Goal: Find specific page/section: Find specific page/section

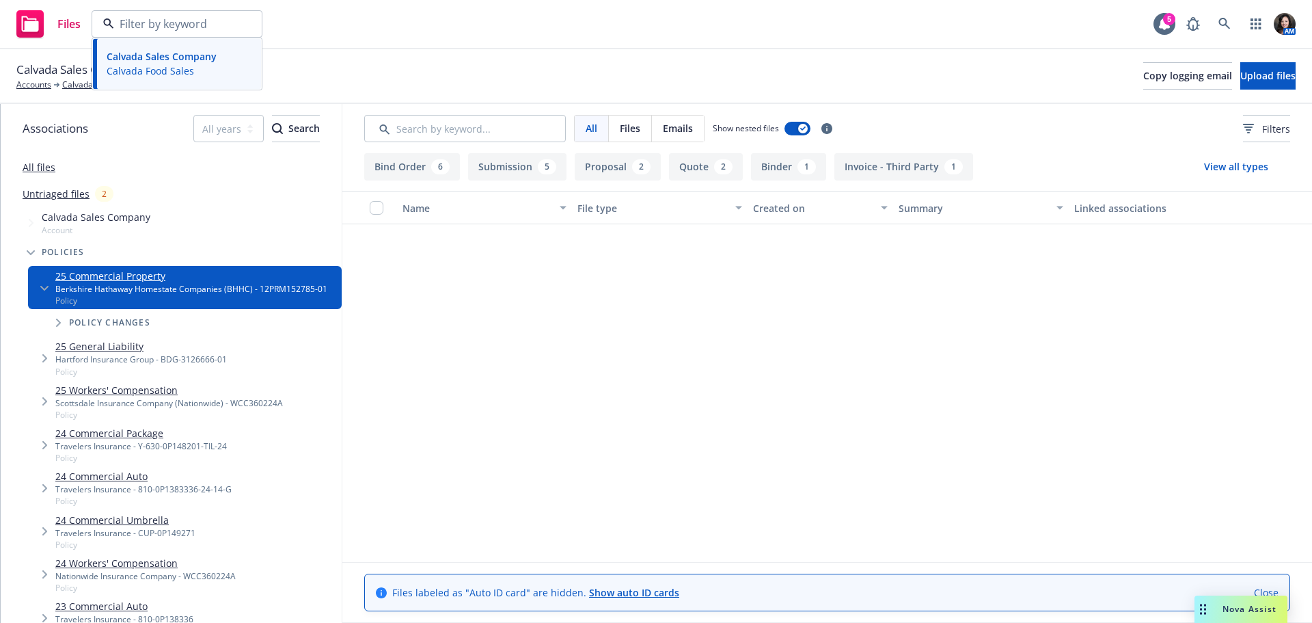
scroll to position [750, 0]
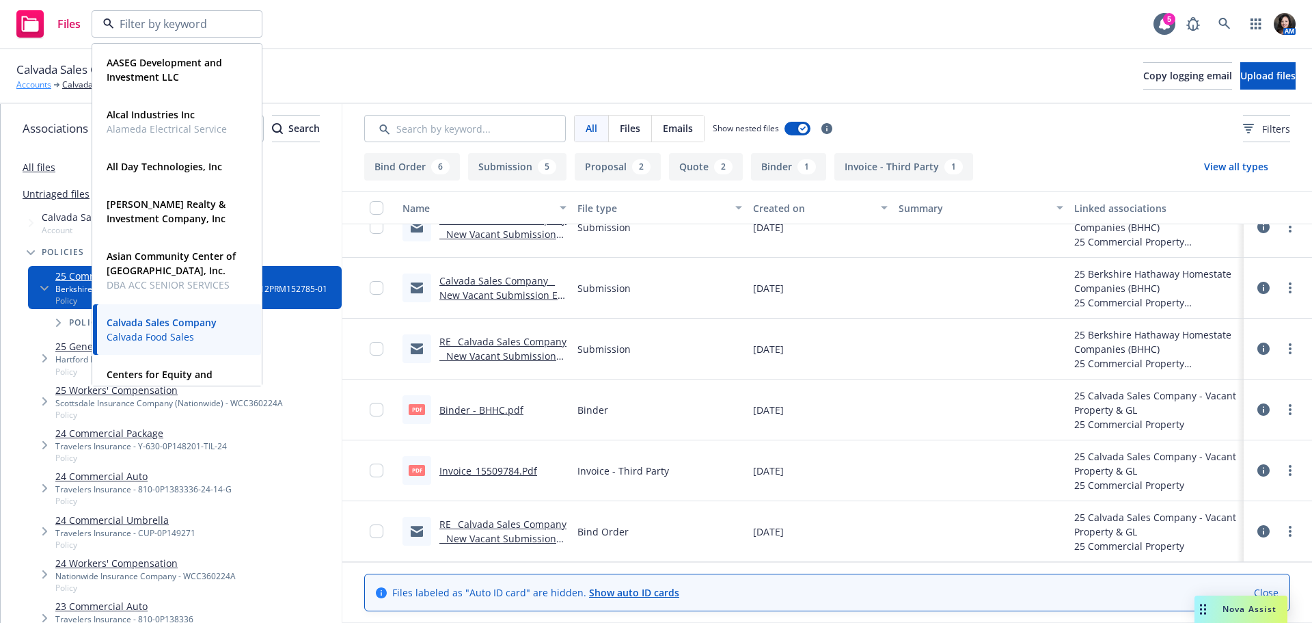
click at [29, 89] on link "Accounts" at bounding box center [33, 85] width 35 height 12
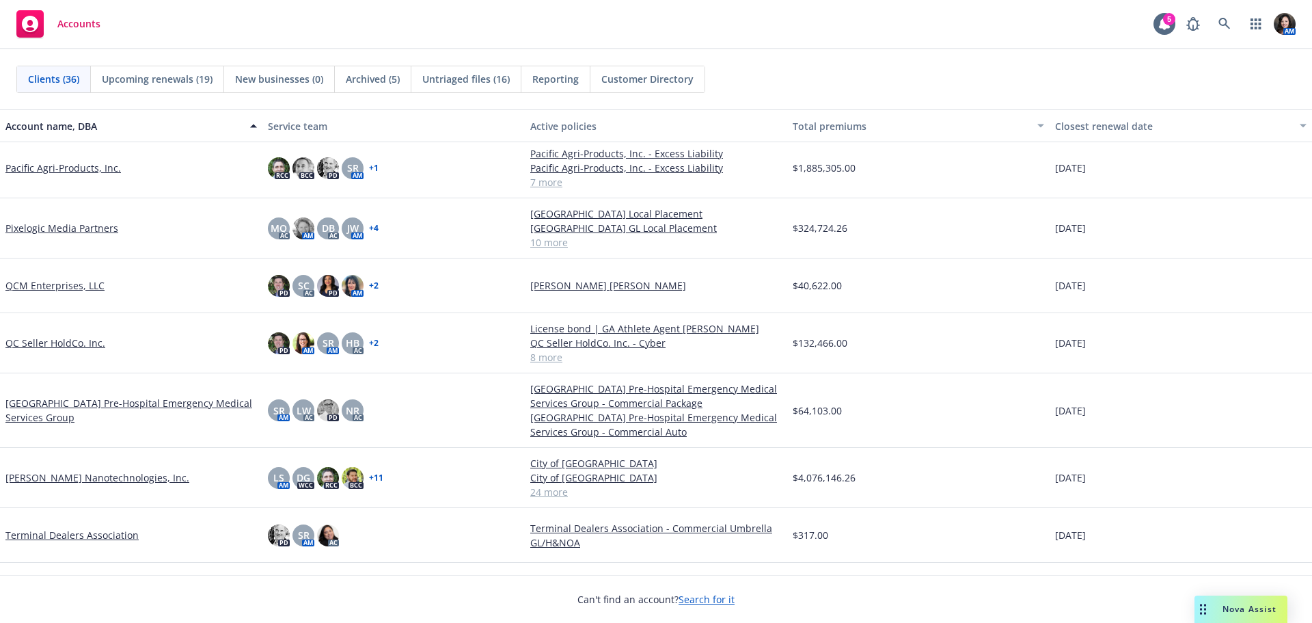
scroll to position [1539, 0]
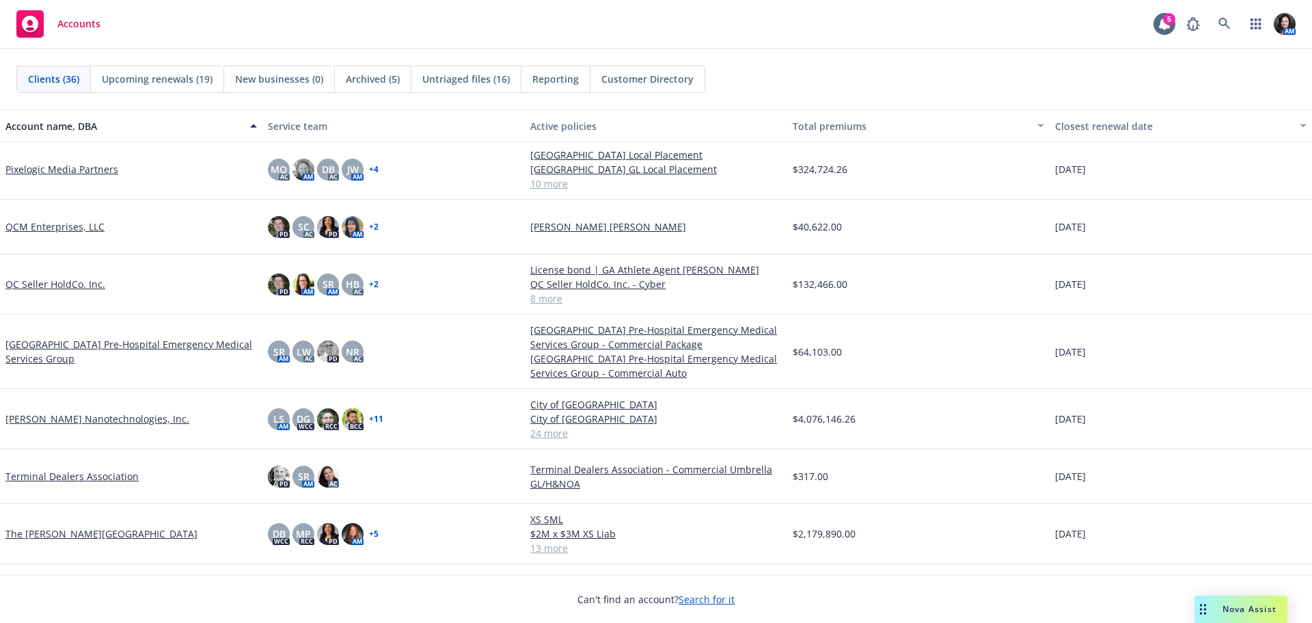
click at [59, 416] on link "[PERSON_NAME] Nanotechnologies, Inc." at bounding box center [97, 418] width 184 height 14
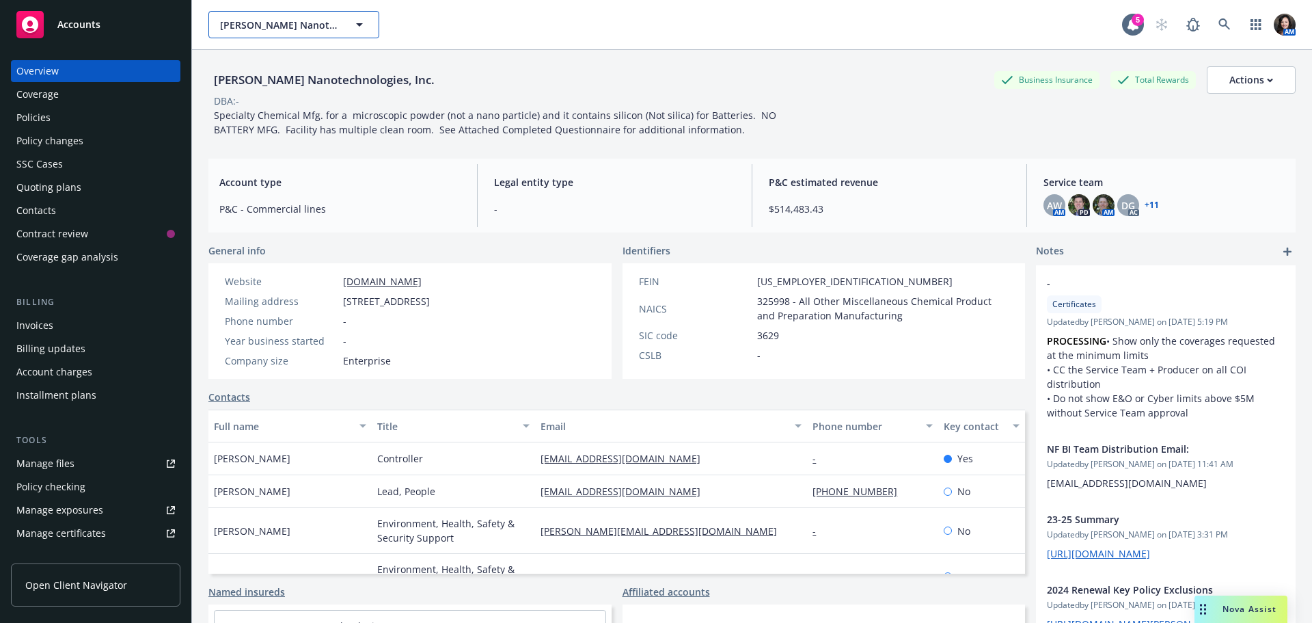
click at [274, 30] on span "[PERSON_NAME] Nanotechnologies, Inc." at bounding box center [279, 25] width 118 height 14
click at [87, 16] on div "Accounts" at bounding box center [95, 24] width 159 height 27
